Goal: Transaction & Acquisition: Purchase product/service

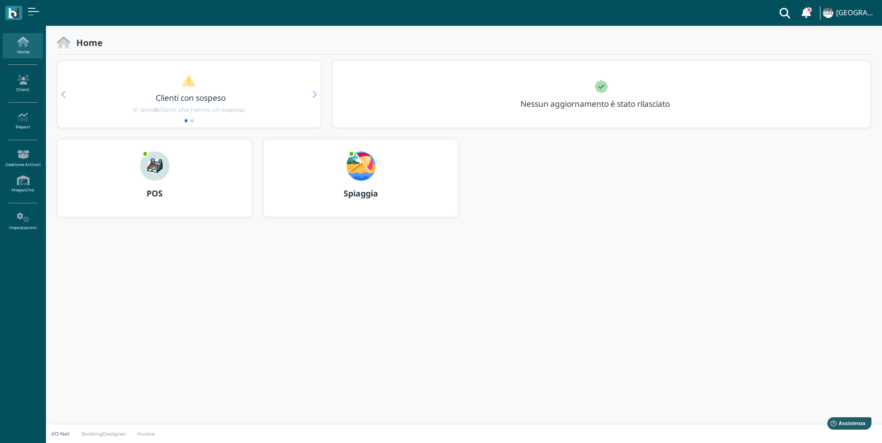
click at [157, 163] on img at bounding box center [154, 165] width 29 height 29
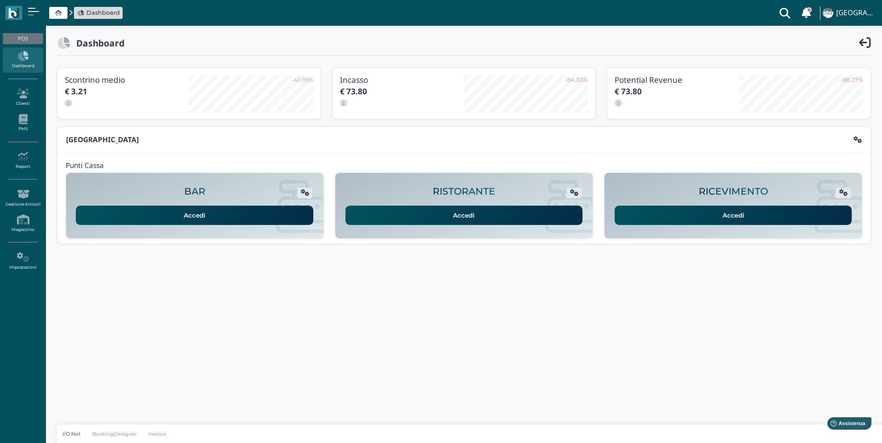
click at [697, 210] on link "Accedi" at bounding box center [734, 214] width 238 height 19
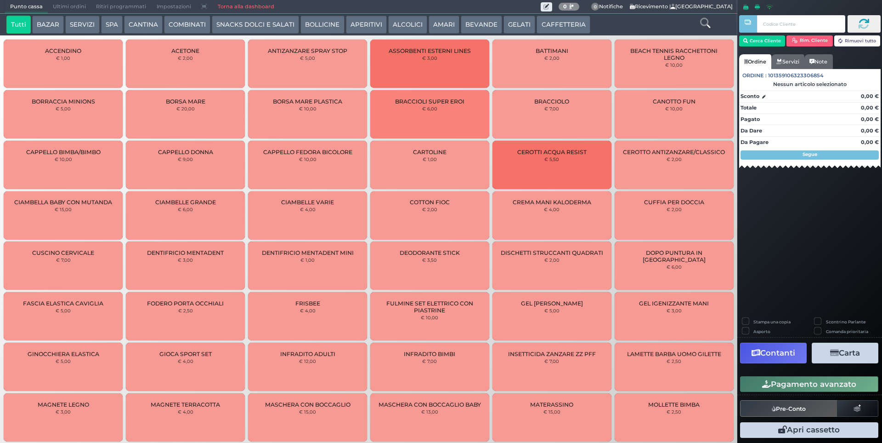
click at [467, 21] on button "BEVANDE" at bounding box center [481, 25] width 41 height 18
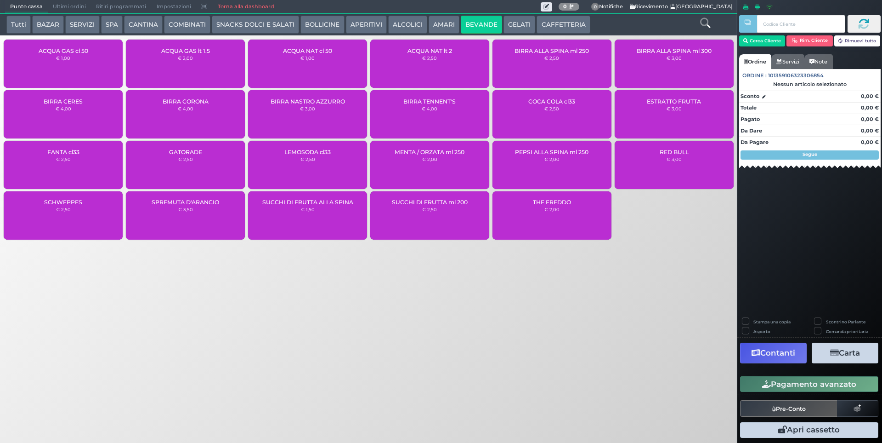
click at [431, 52] on span "ACQUA NAT lt 2" at bounding box center [430, 50] width 45 height 7
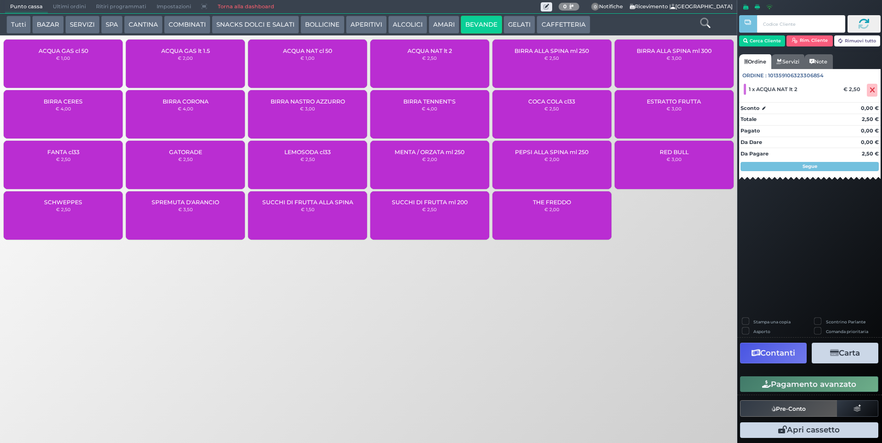
click at [786, 380] on button "Pagamento avanzato" at bounding box center [809, 384] width 138 height 16
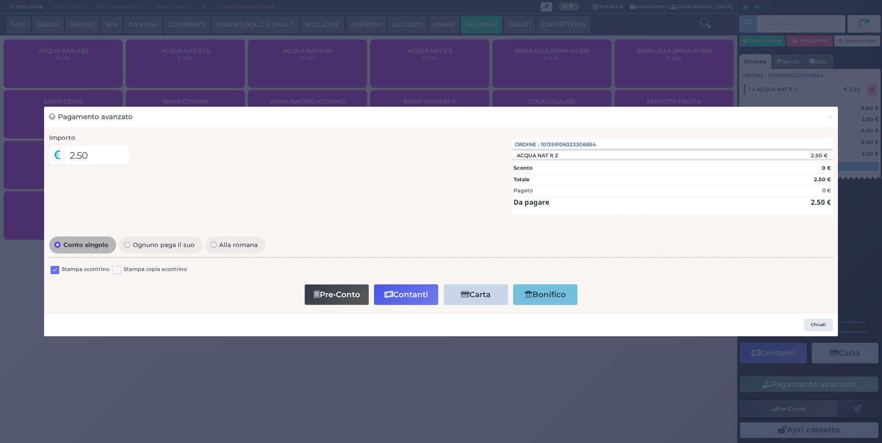
click at [57, 271] on label at bounding box center [55, 270] width 9 height 9
click at [0, 0] on input "checkbox" at bounding box center [0, 0] width 0 height 0
click at [424, 296] on button "Contanti" at bounding box center [406, 294] width 64 height 21
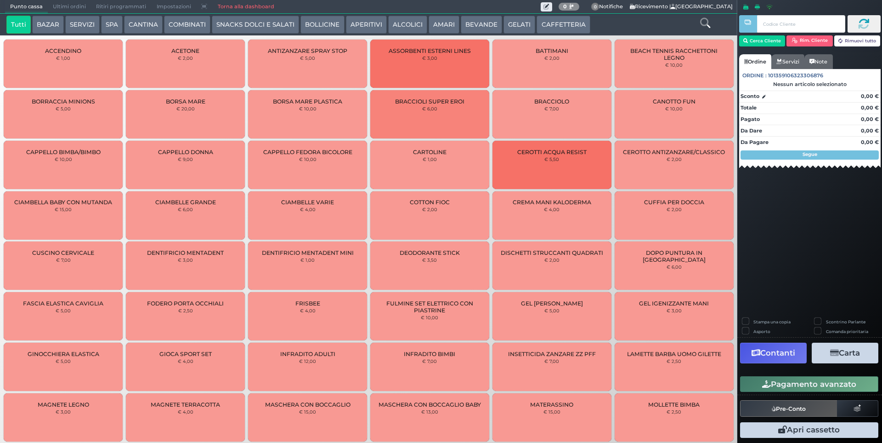
click at [510, 20] on button "GELATI" at bounding box center [520, 25] width 32 height 18
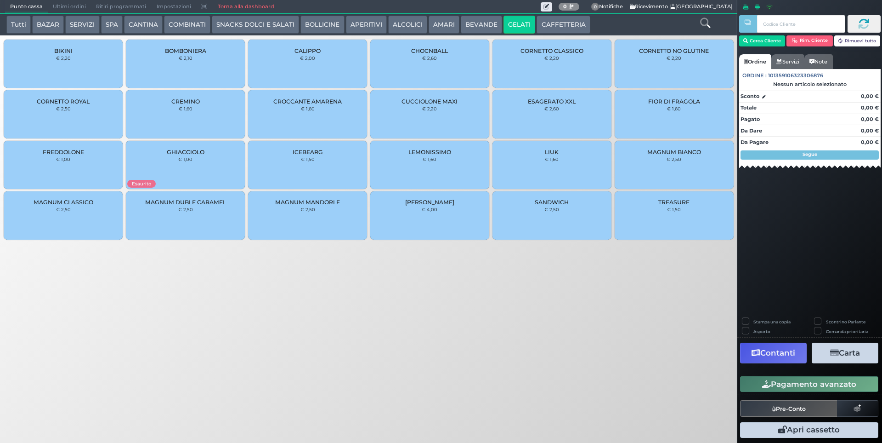
click at [297, 74] on div "CALIPPO € 2,00" at bounding box center [307, 64] width 119 height 48
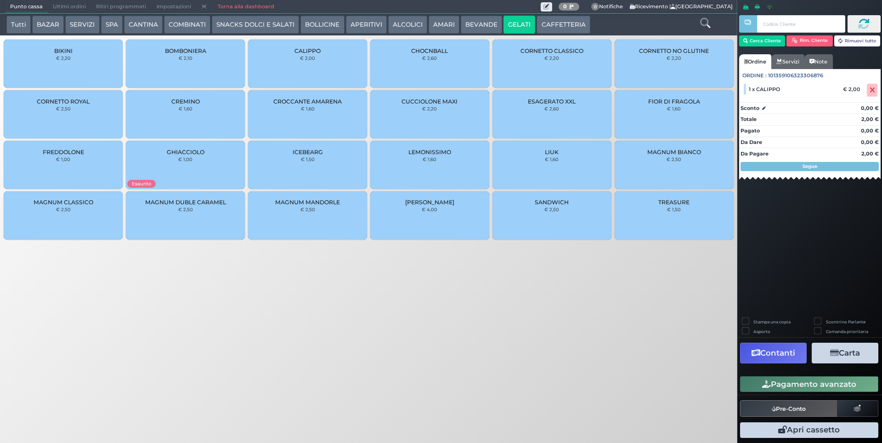
click at [813, 382] on button "Pagamento avanzato" at bounding box center [809, 384] width 138 height 16
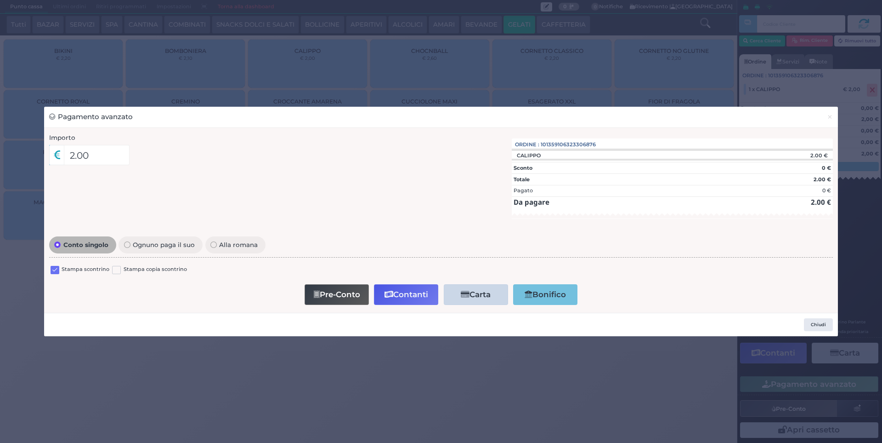
click at [57, 269] on label at bounding box center [55, 270] width 9 height 9
click at [0, 0] on input "checkbox" at bounding box center [0, 0] width 0 height 0
click at [415, 299] on button "Contanti" at bounding box center [406, 294] width 64 height 21
